Goal: Task Accomplishment & Management: Manage account settings

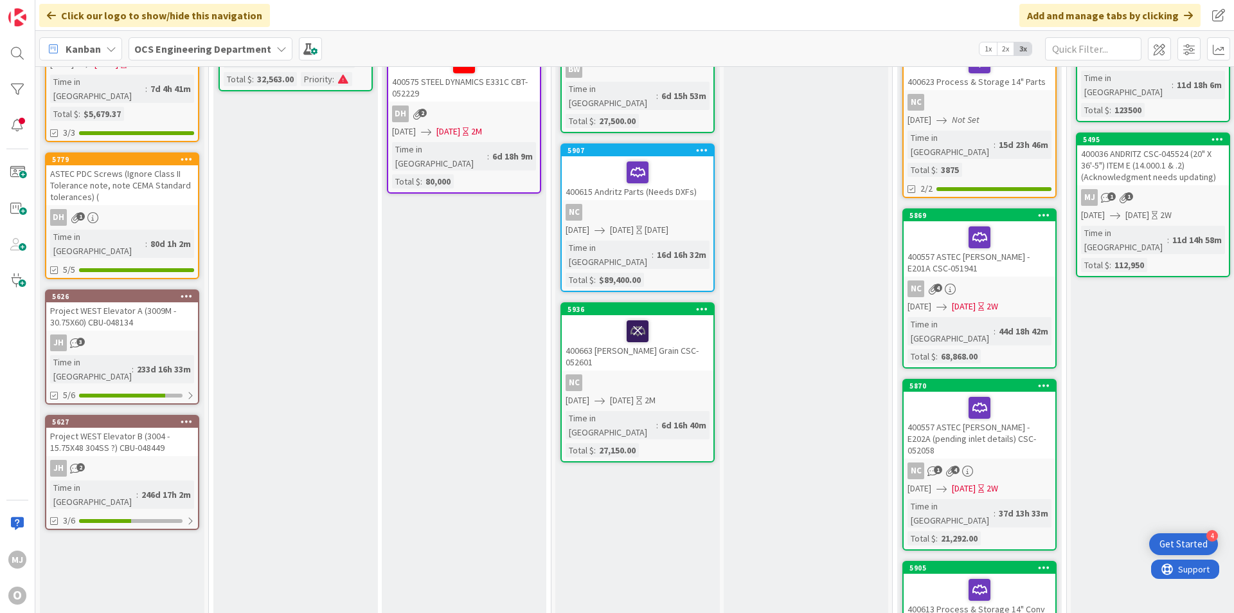
scroll to position [64, 0]
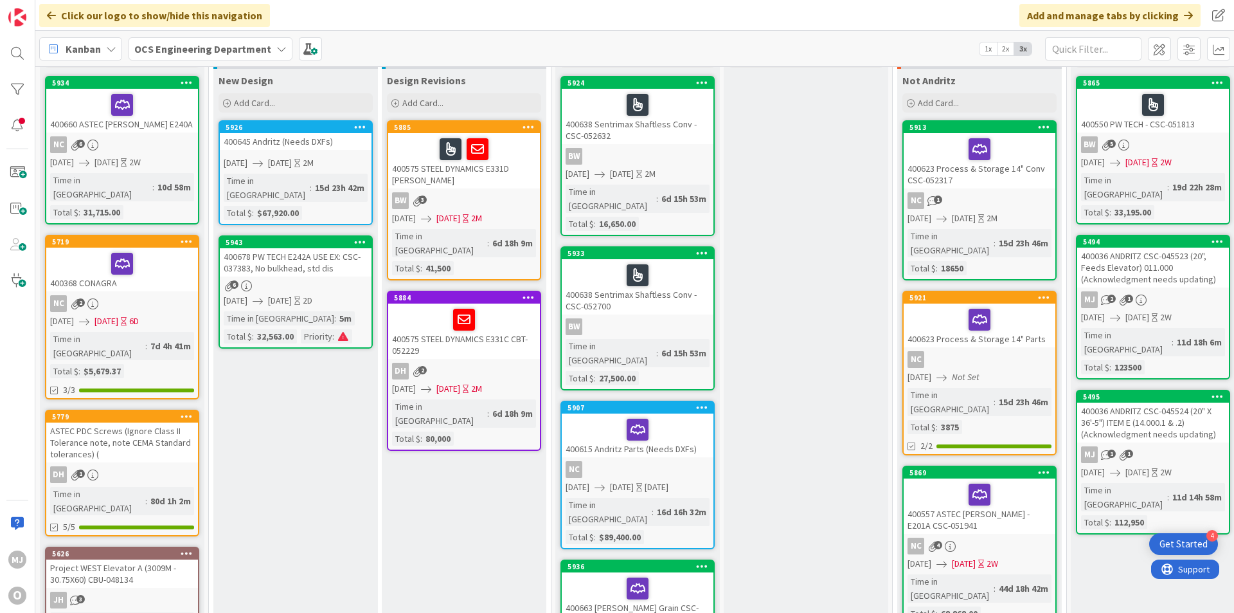
click at [284, 265] on div "5943 400678 PW TECH E242A USE EX: CSC-037383, No bulkhead, std dis 6 [DATE] [DA…" at bounding box center [296, 291] width 154 height 113
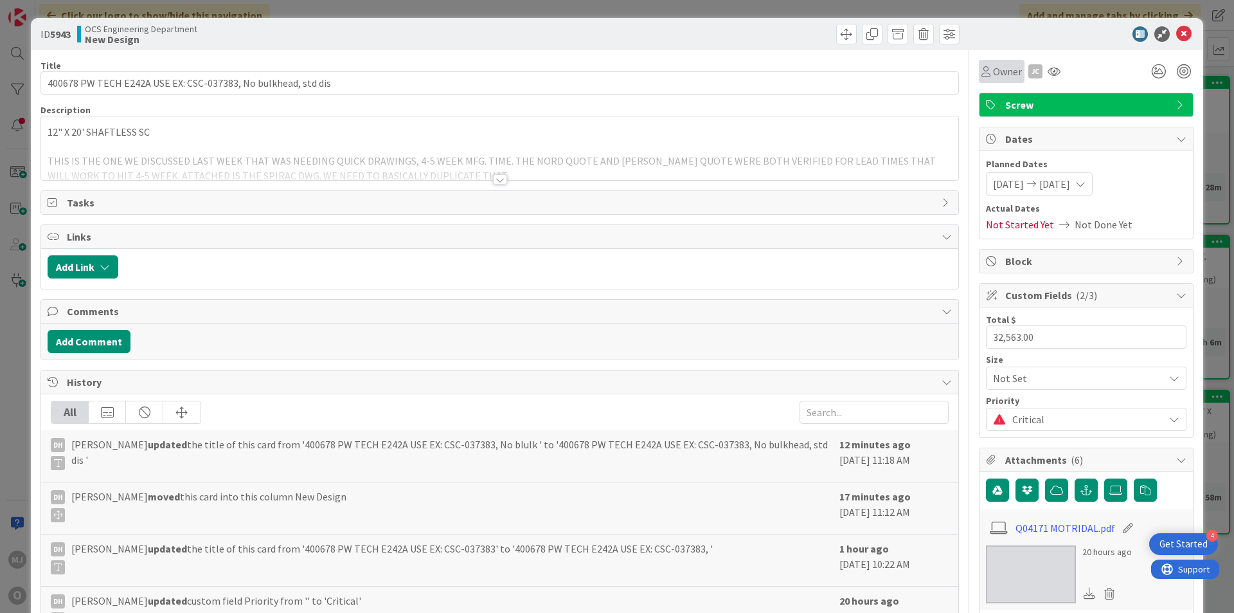
click at [993, 75] on span "Owner" at bounding box center [1007, 71] width 29 height 15
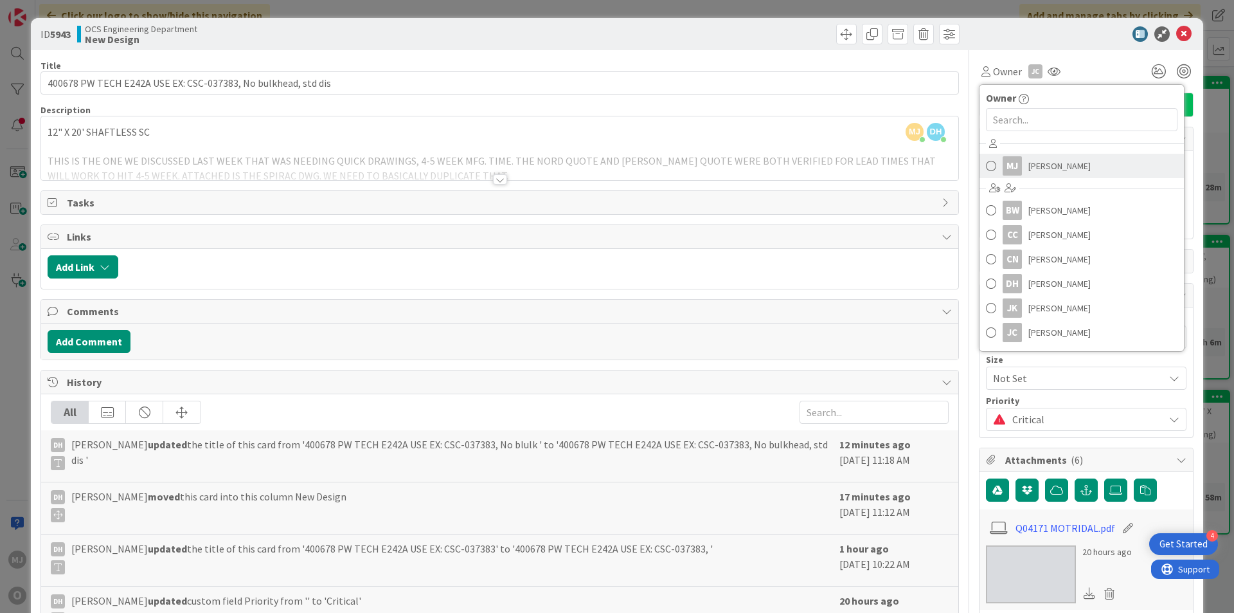
click at [1033, 165] on span "[PERSON_NAME]" at bounding box center [1059, 165] width 62 height 19
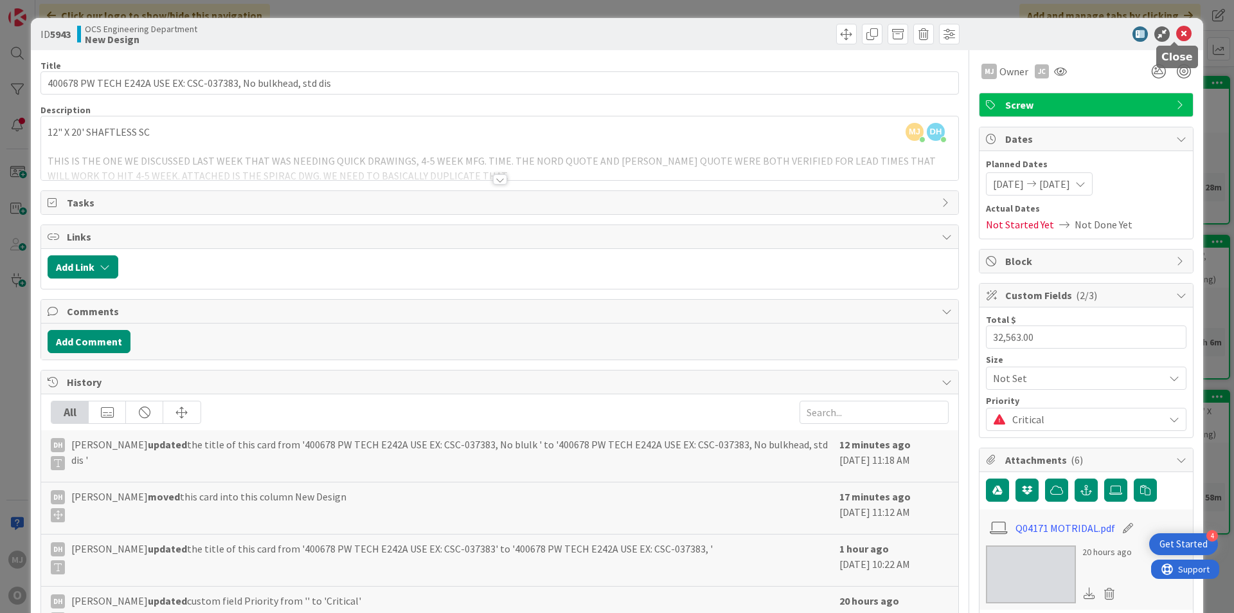
click at [1178, 35] on icon at bounding box center [1183, 33] width 15 height 15
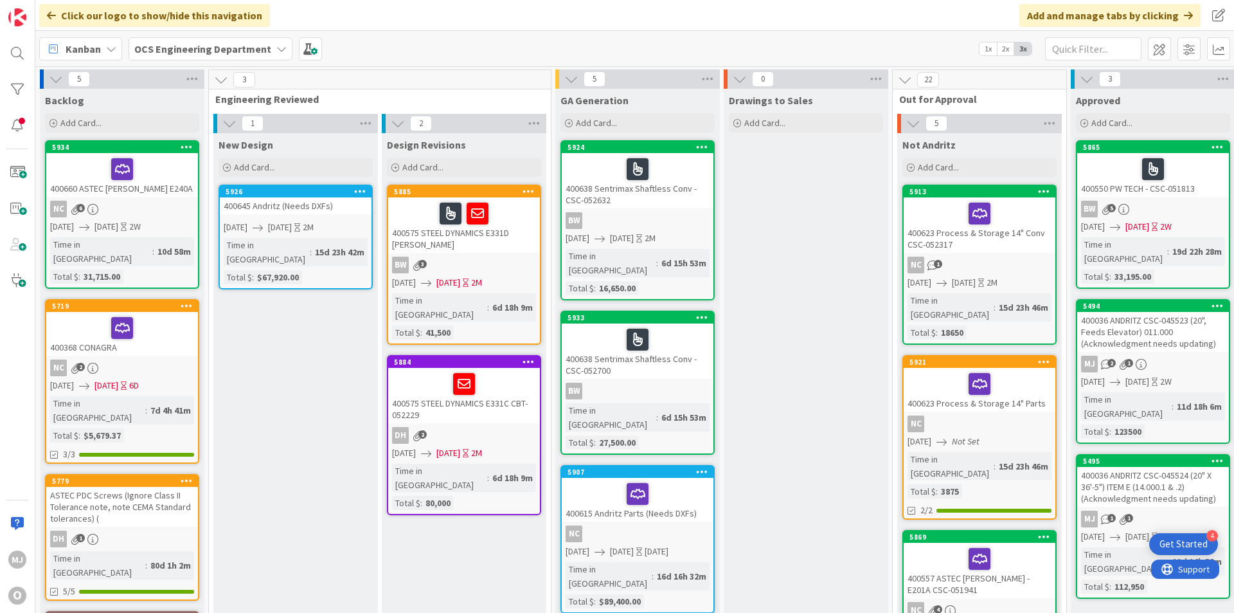
click at [776, 12] on div "Click our logo to show/hide this navigation Add and manage tabs by clicking" at bounding box center [634, 15] width 1199 height 31
click at [893, 4] on div "Click our logo to show/hide this navigation Add and manage tabs by clicking" at bounding box center [634, 15] width 1199 height 31
